Goal: Transaction & Acquisition: Download file/media

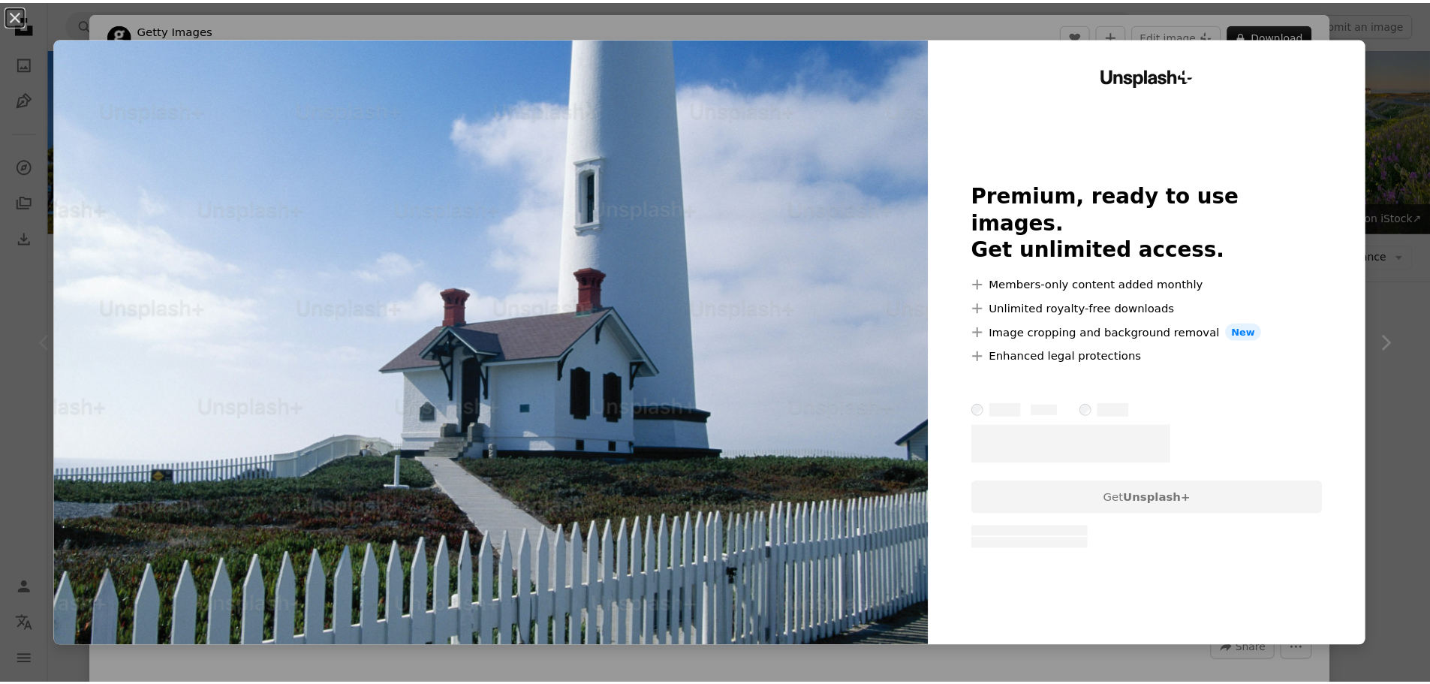
scroll to position [300, 0]
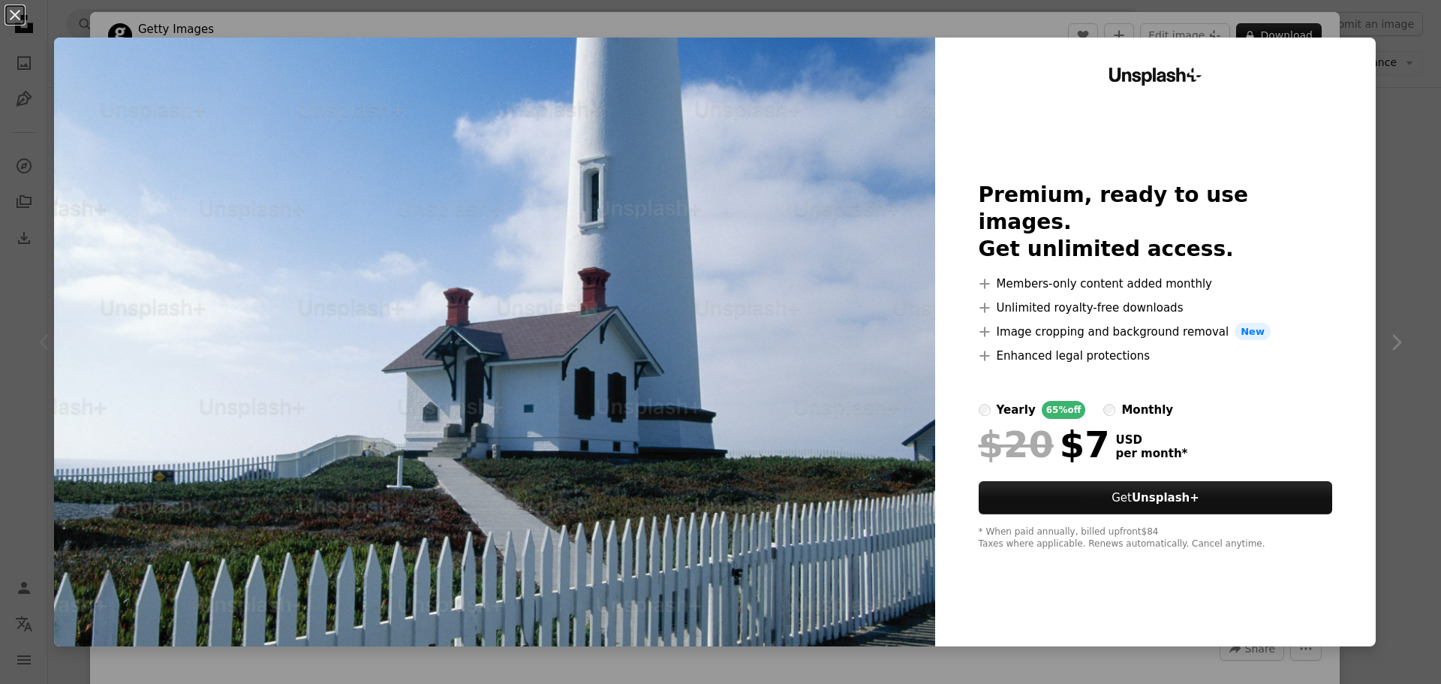
click at [1384, 90] on div "An X shape Unsplash+ Premium, ready to use images. Get unlimited access. A plus…" at bounding box center [720, 342] width 1441 height 684
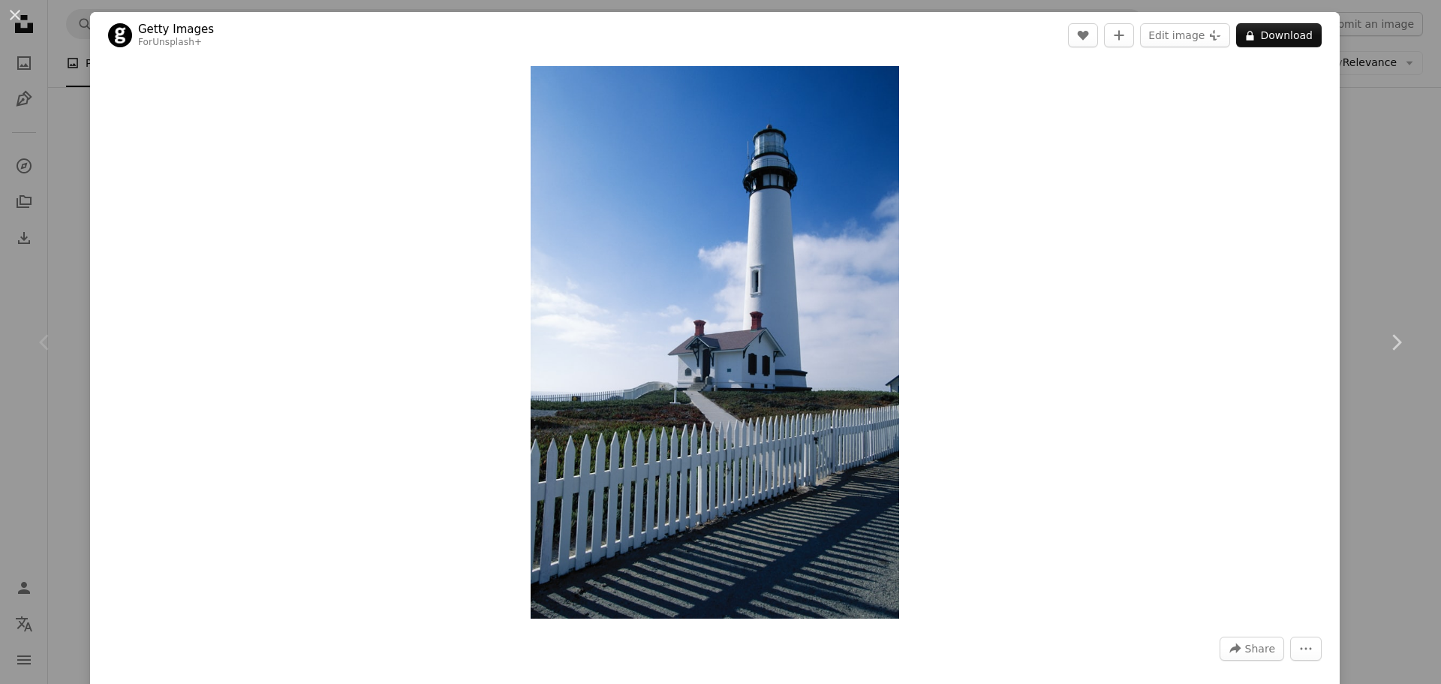
click at [1378, 93] on div "An X shape Chevron left Chevron right Getty Images For Unsplash+ A heart A plus…" at bounding box center [720, 342] width 1441 height 684
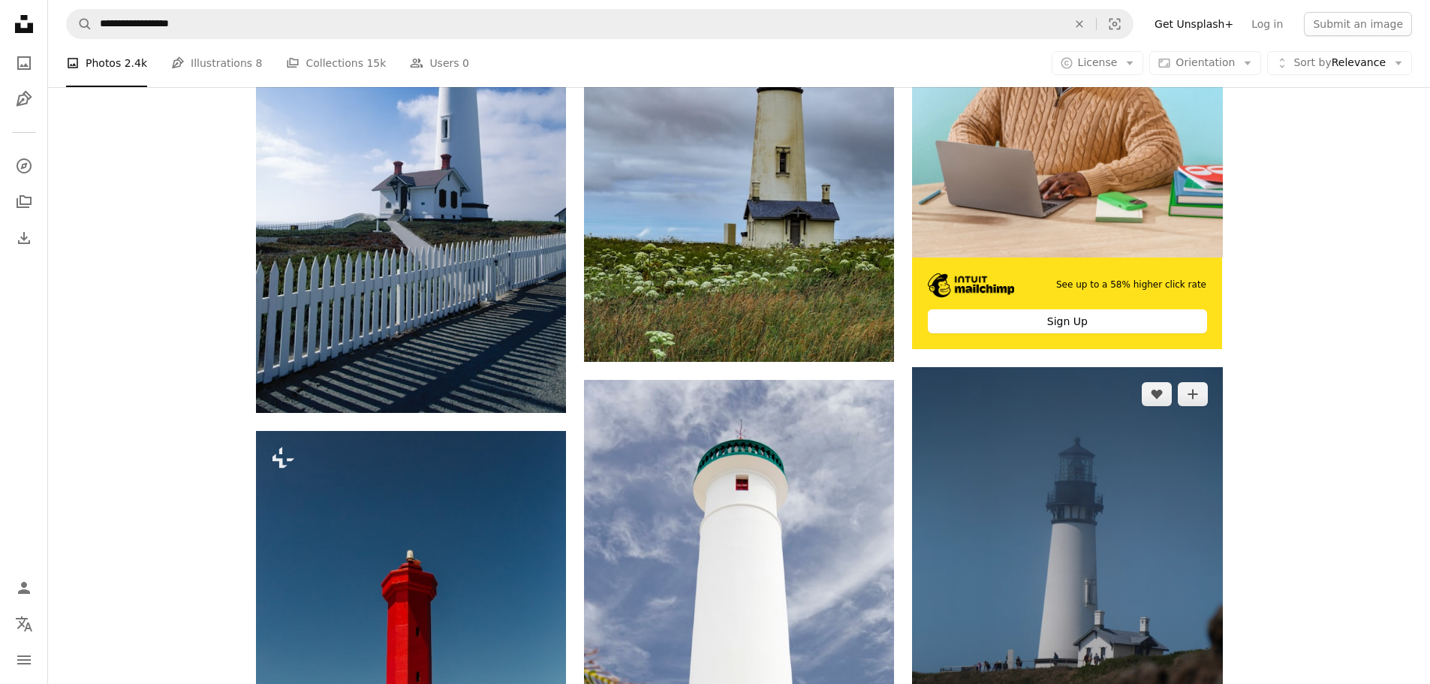
scroll to position [750, 0]
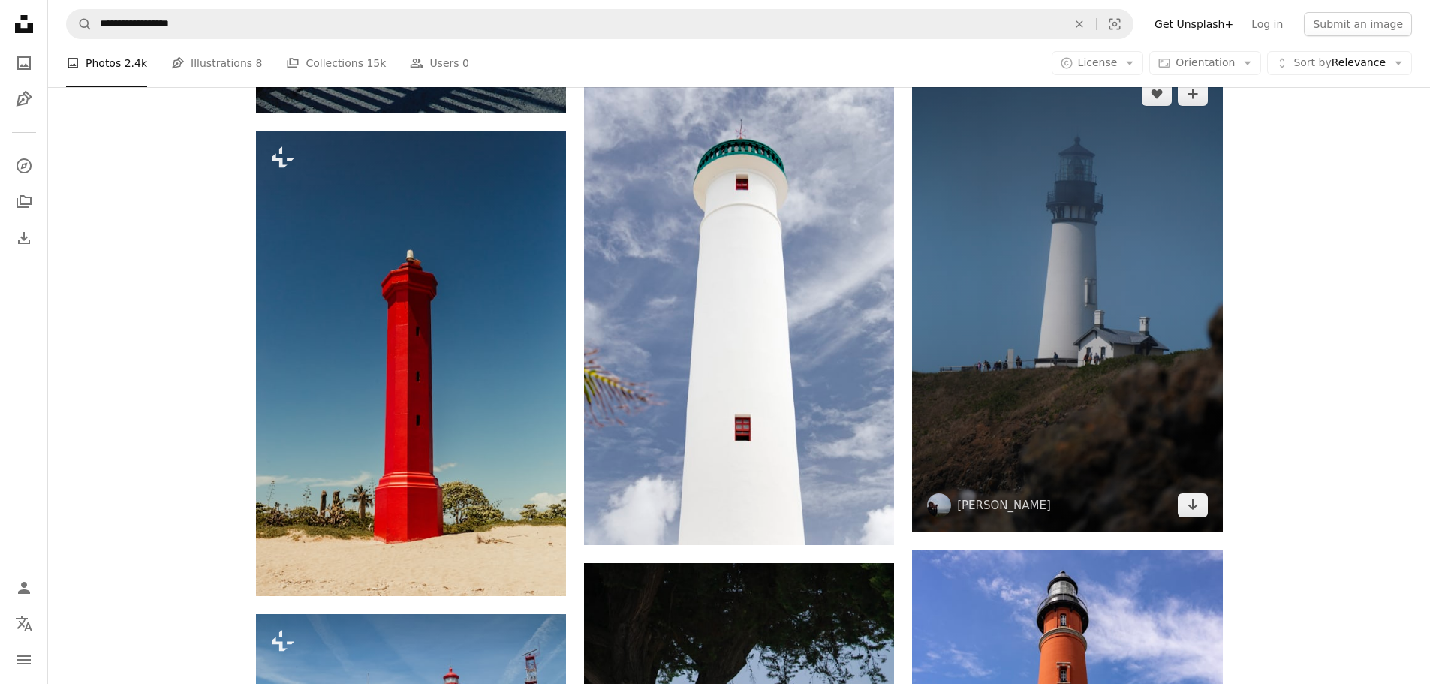
click at [1027, 328] on img at bounding box center [1067, 299] width 310 height 465
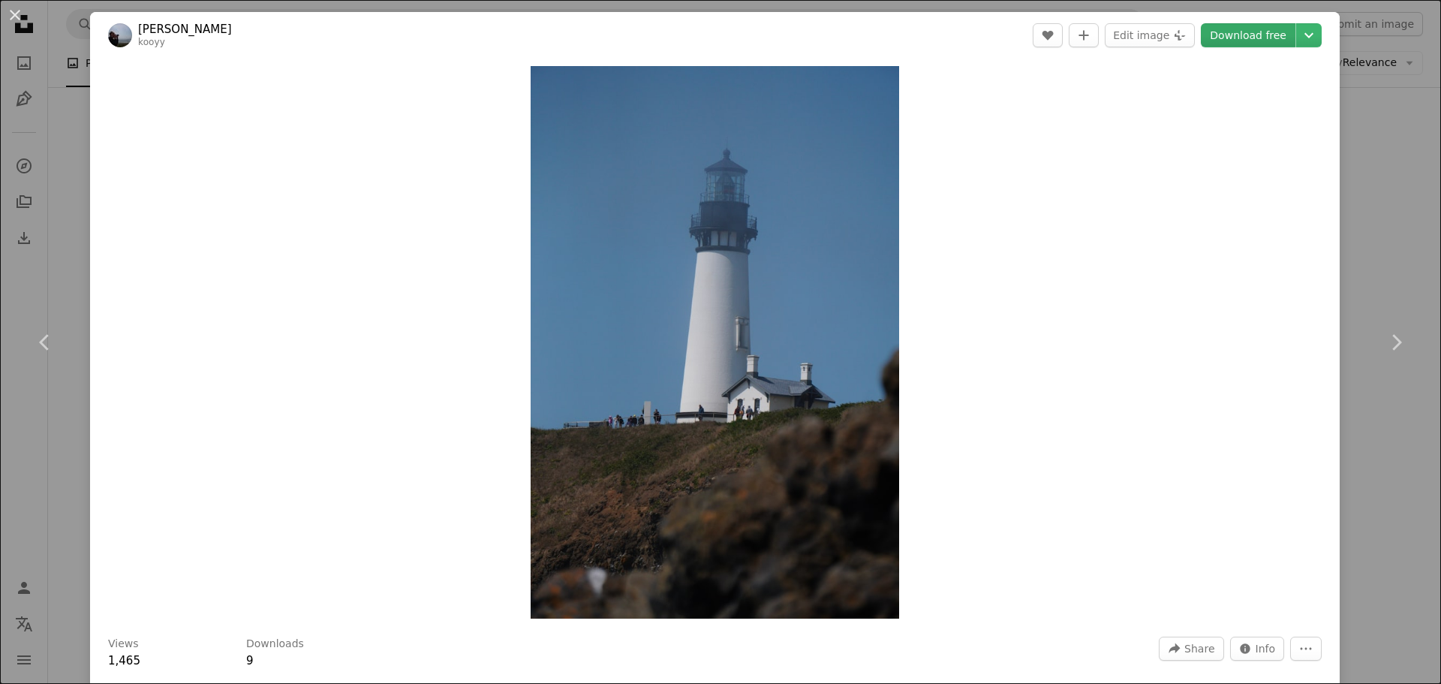
click at [1253, 37] on link "Download free" at bounding box center [1248, 35] width 95 height 24
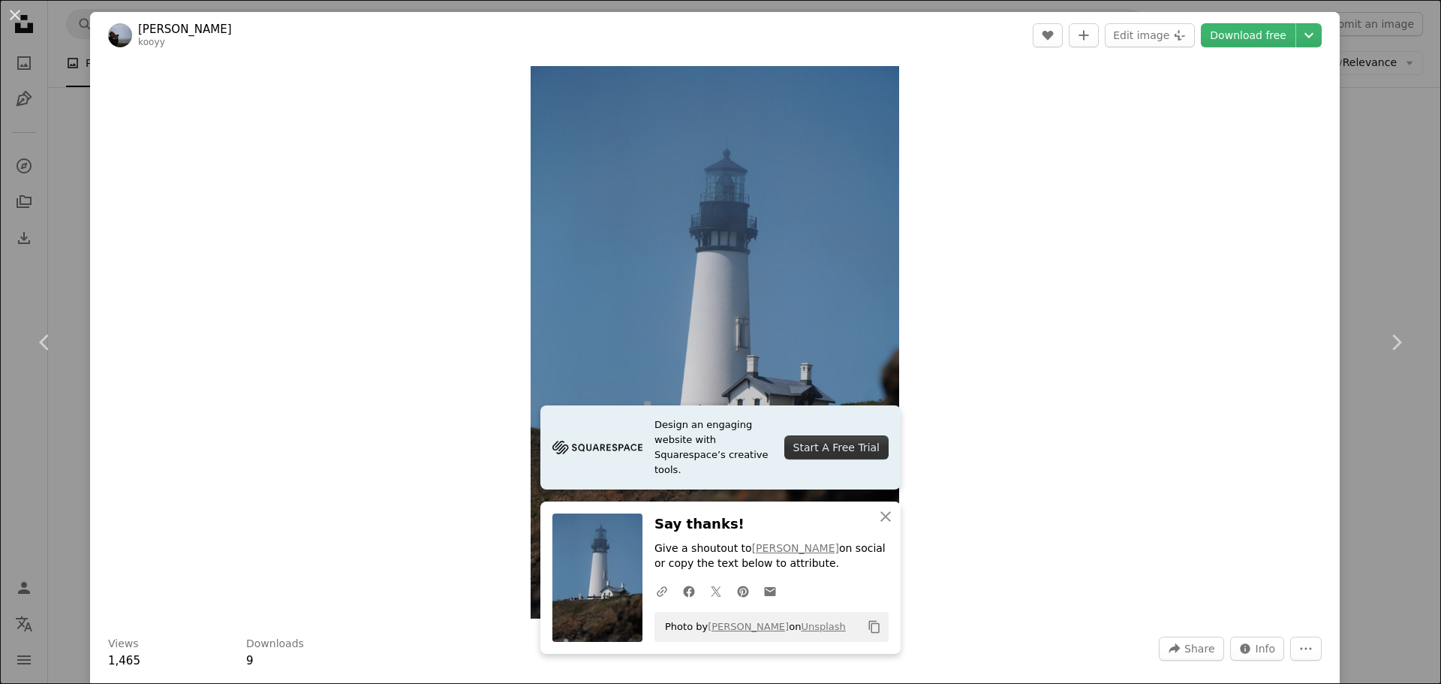
click at [1303, 195] on div "Zoom in" at bounding box center [715, 342] width 1250 height 567
click at [887, 26] on header "[PERSON_NAME] A heart A plus sign Edit image Plus sign for Unsplash+ Download f…" at bounding box center [715, 35] width 1250 height 47
click at [1394, 160] on div "An X shape Chevron left Chevron right Design an engaging website with Squarespa…" at bounding box center [720, 342] width 1441 height 684
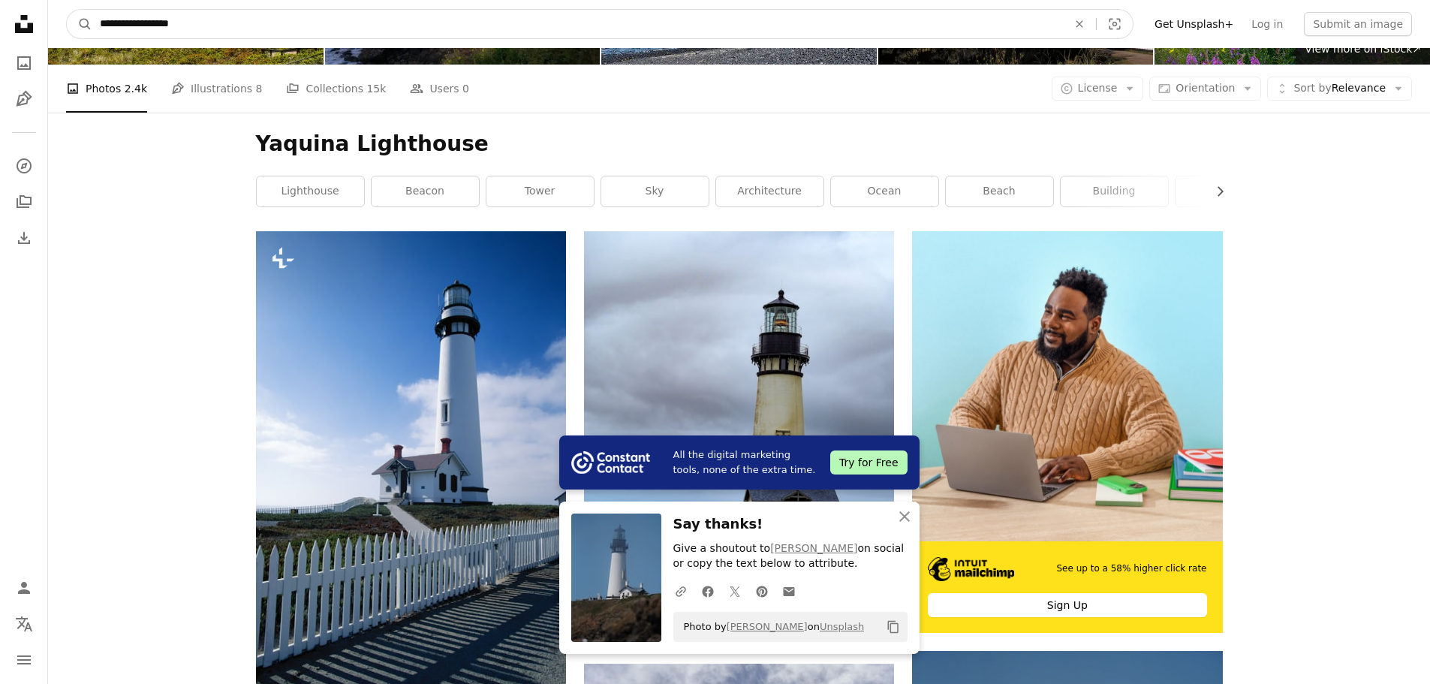
drag, startPoint x: 214, startPoint y: 7, endPoint x: 53, endPoint y: -10, distance: 162.2
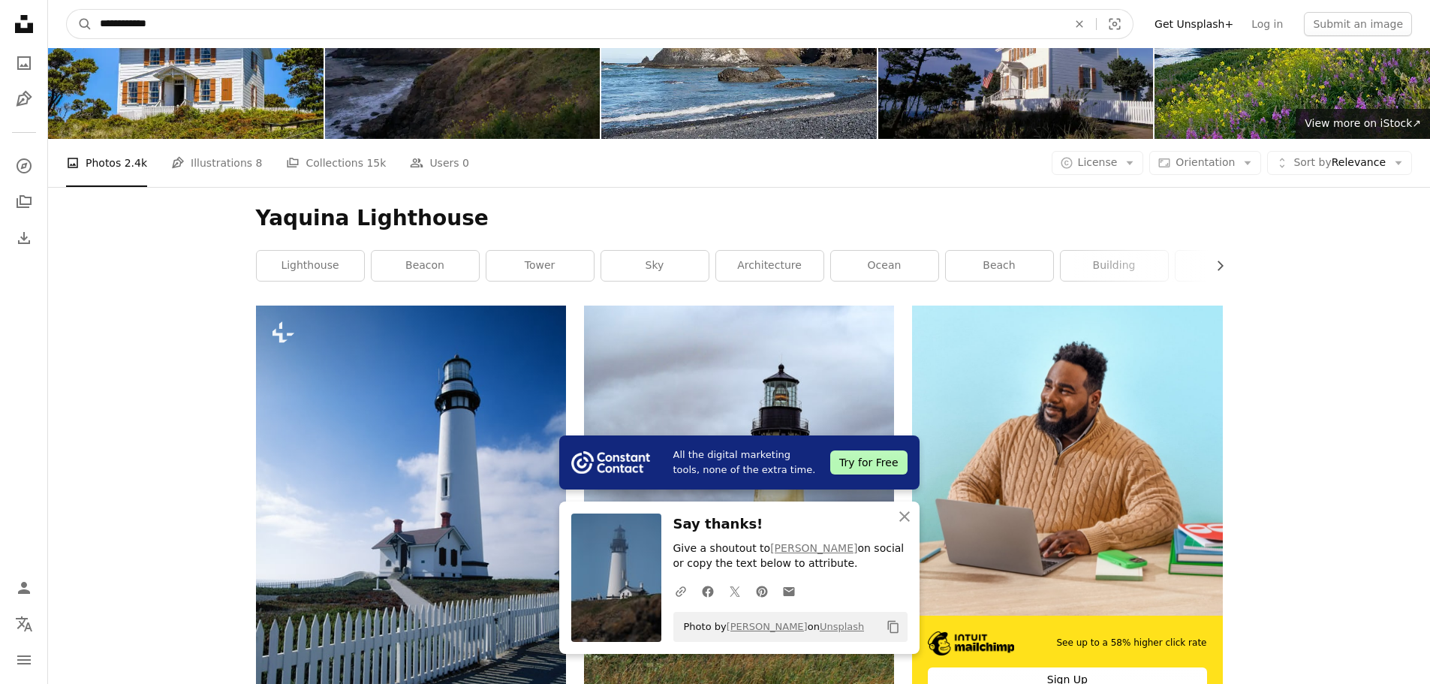
type input "**********"
click button "A magnifying glass" at bounding box center [80, 24] width 26 height 29
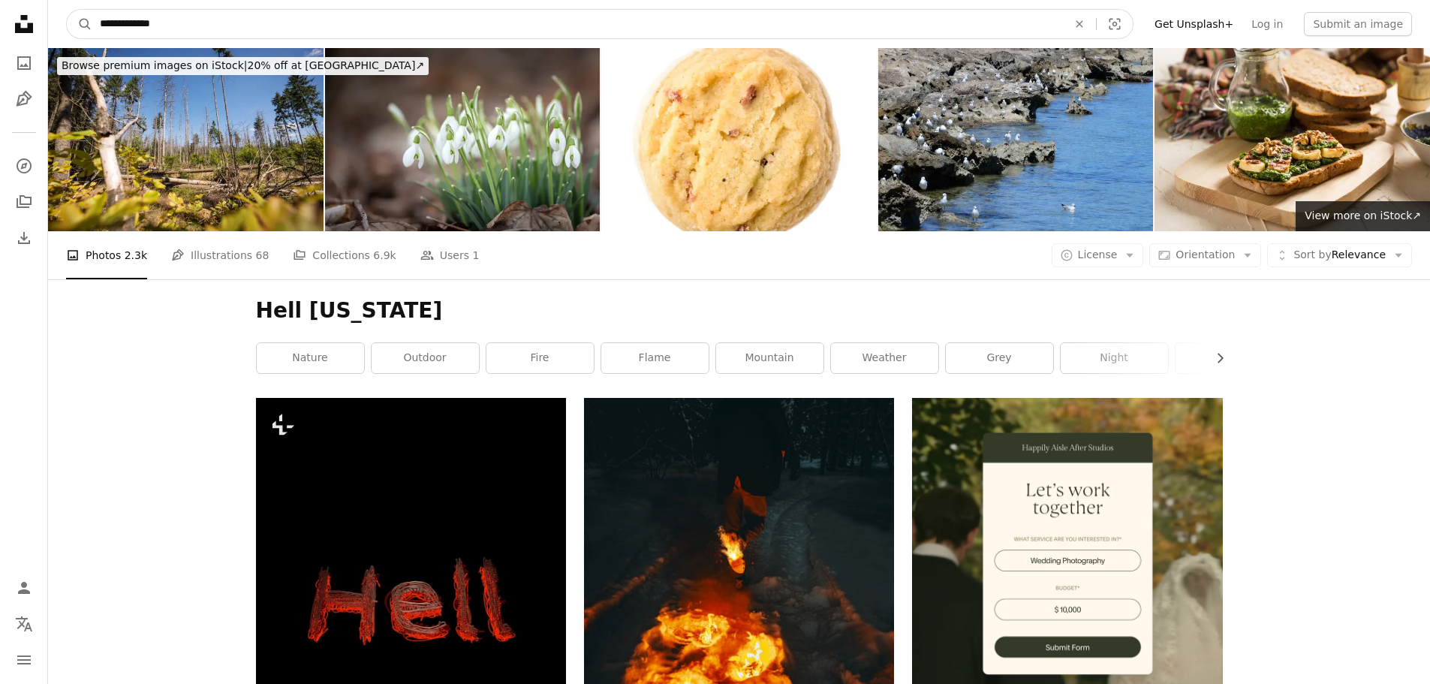
drag, startPoint x: 170, startPoint y: 27, endPoint x: 29, endPoint y: 26, distance: 140.3
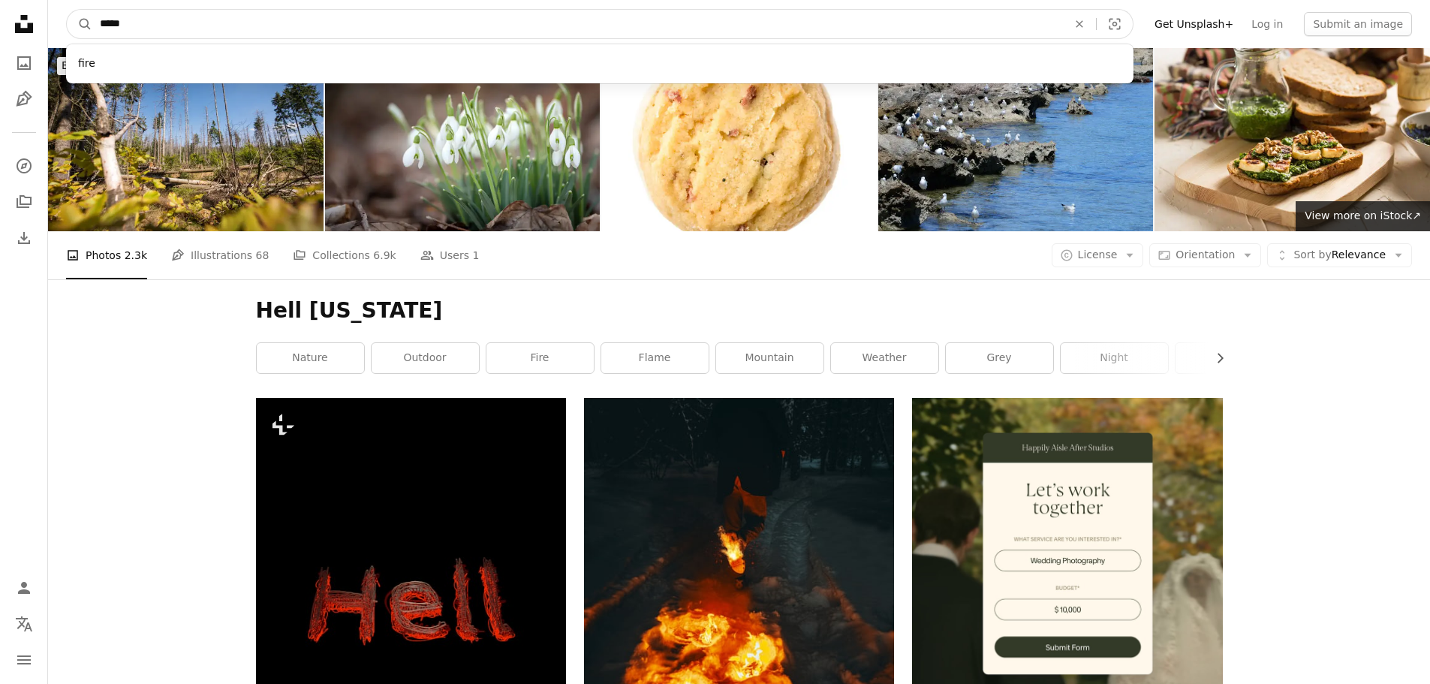
type input "****"
click button "A magnifying glass" at bounding box center [80, 24] width 26 height 29
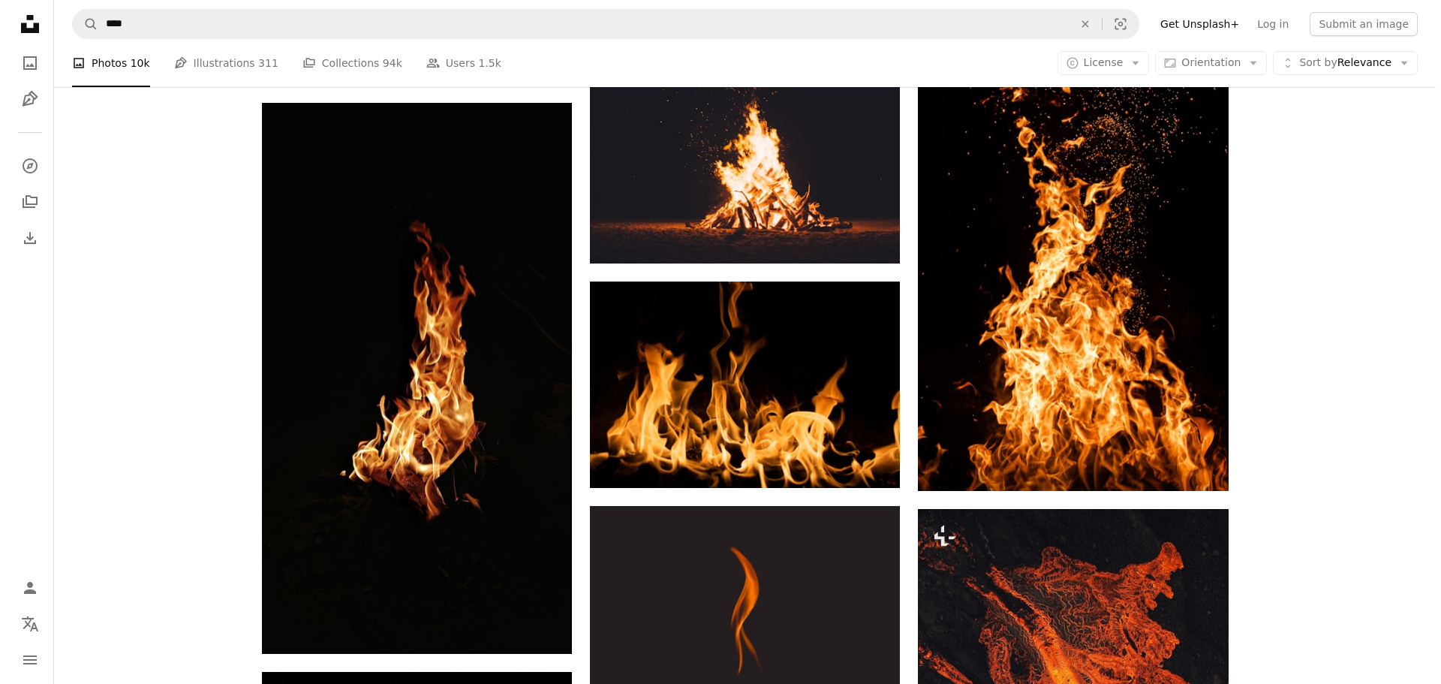
scroll to position [1576, 0]
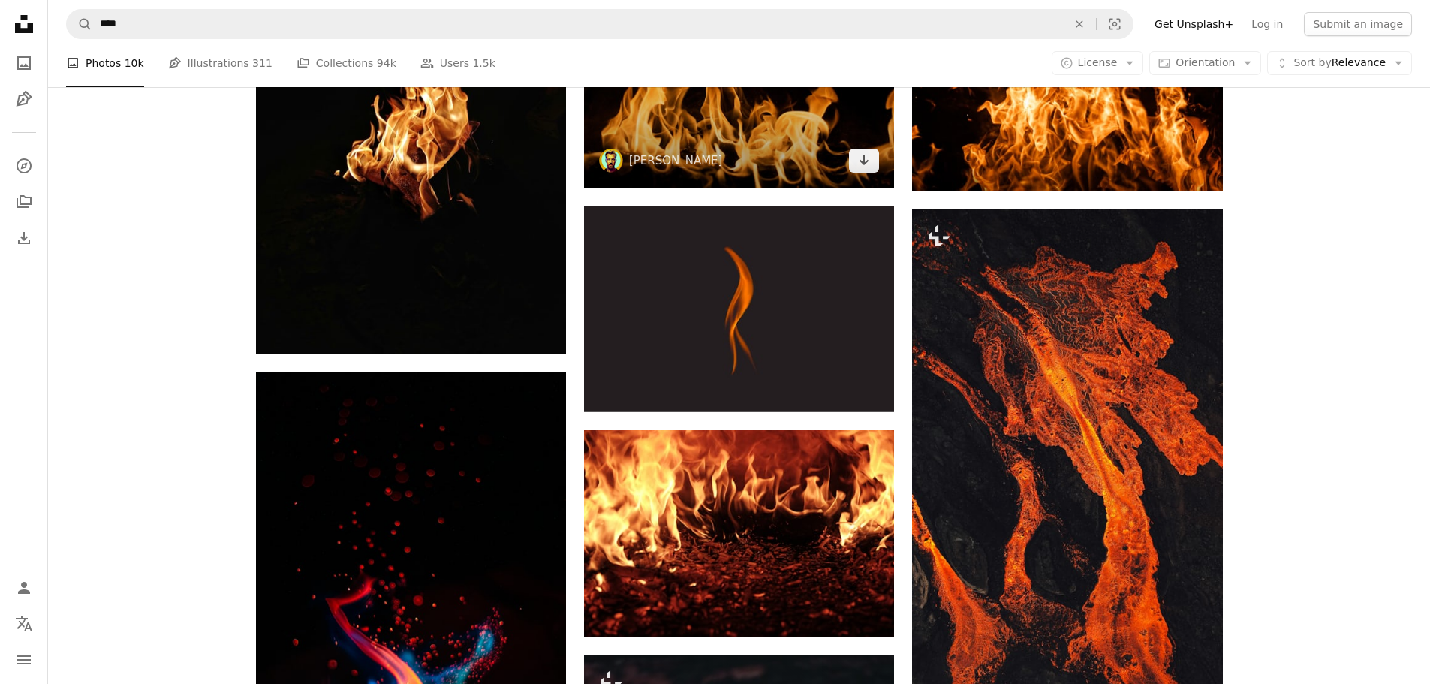
click at [744, 110] on img at bounding box center [739, 84] width 310 height 206
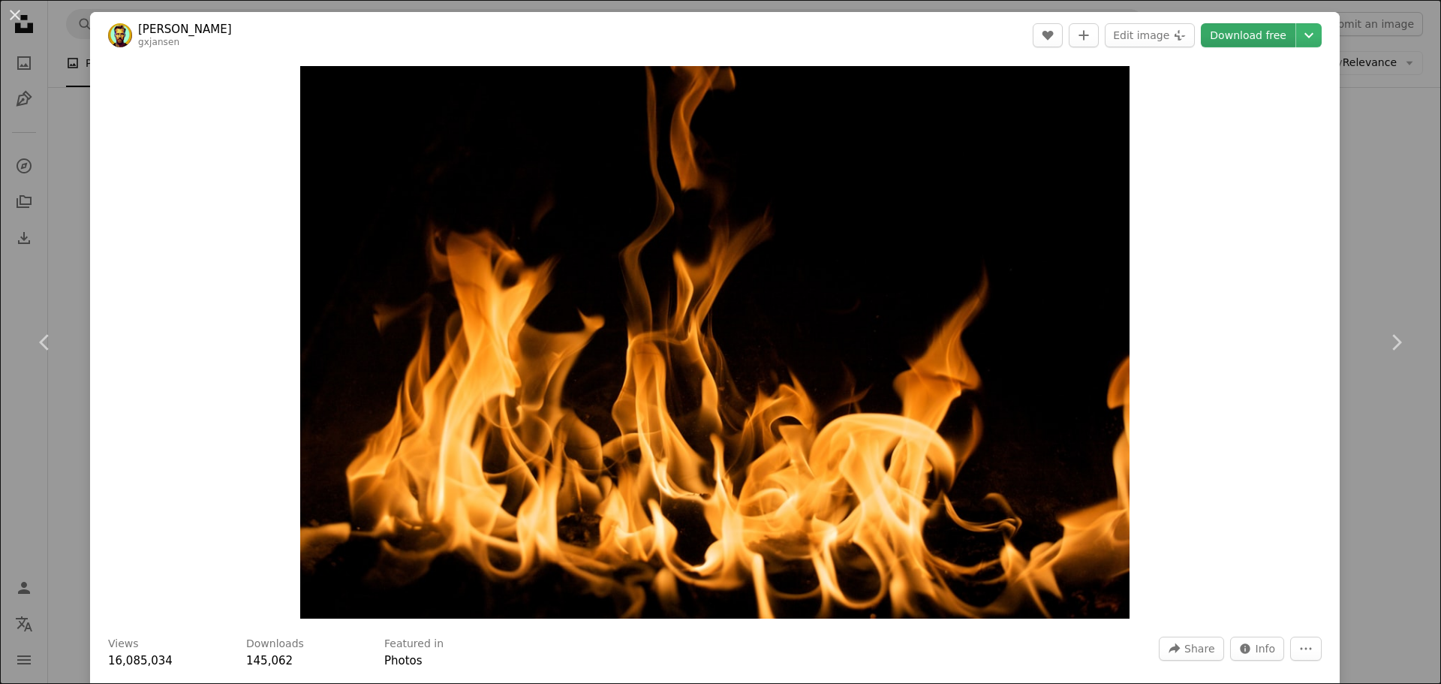
click at [1225, 32] on link "Download free" at bounding box center [1248, 35] width 95 height 24
